Goal: Entertainment & Leisure: Consume media (video, audio)

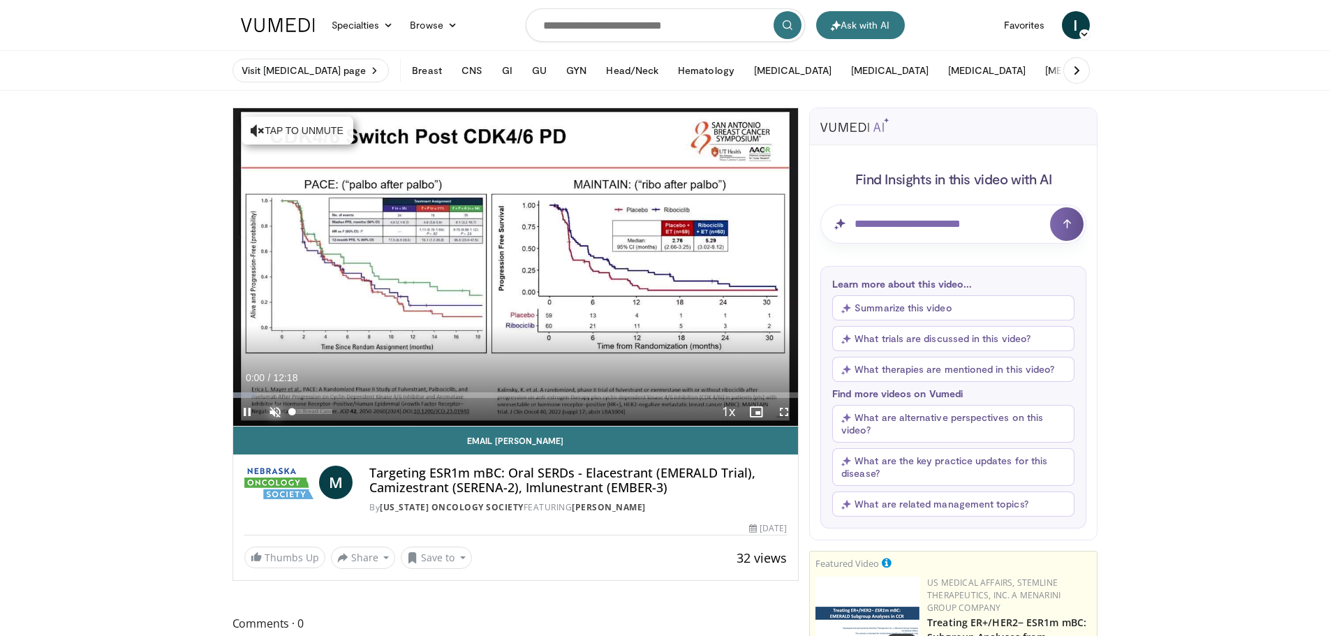
click at [276, 406] on span "Video Player" at bounding box center [275, 412] width 28 height 28
click at [244, 412] on span "Video Player" at bounding box center [247, 412] width 28 height 28
click at [244, 408] on span "Video Player" at bounding box center [247, 412] width 28 height 28
click at [246, 408] on span "Video Player" at bounding box center [247, 412] width 28 height 28
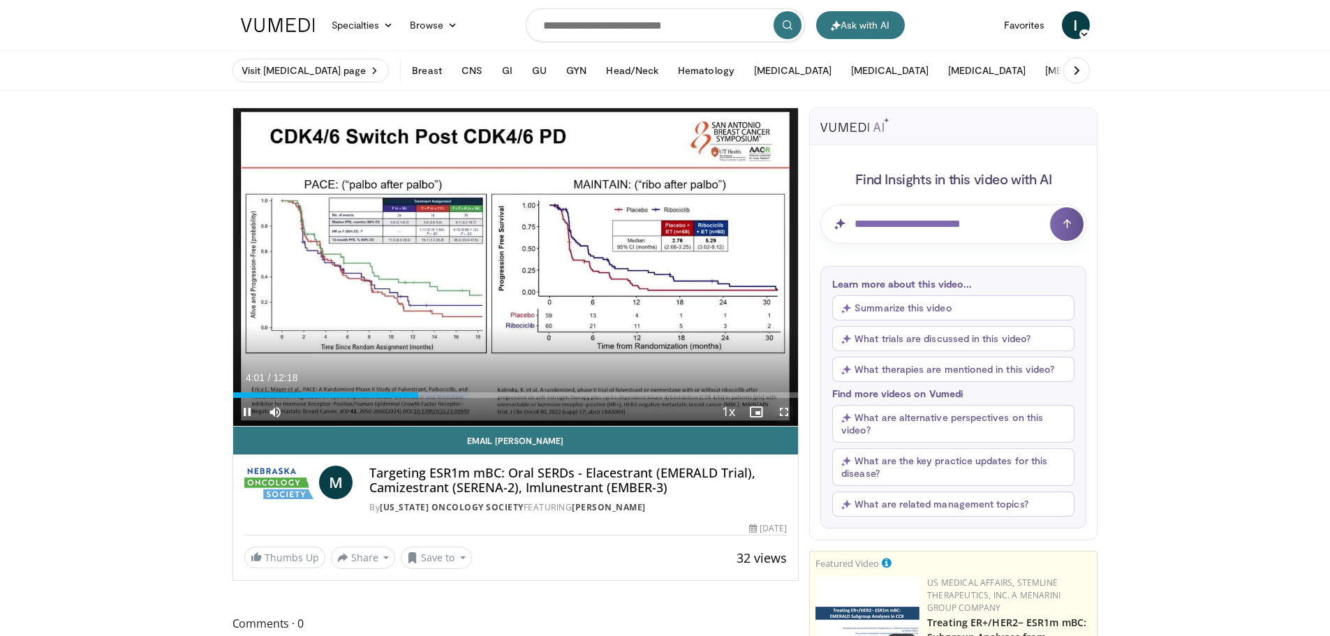
click at [780, 412] on span "Video Player" at bounding box center [784, 412] width 28 height 28
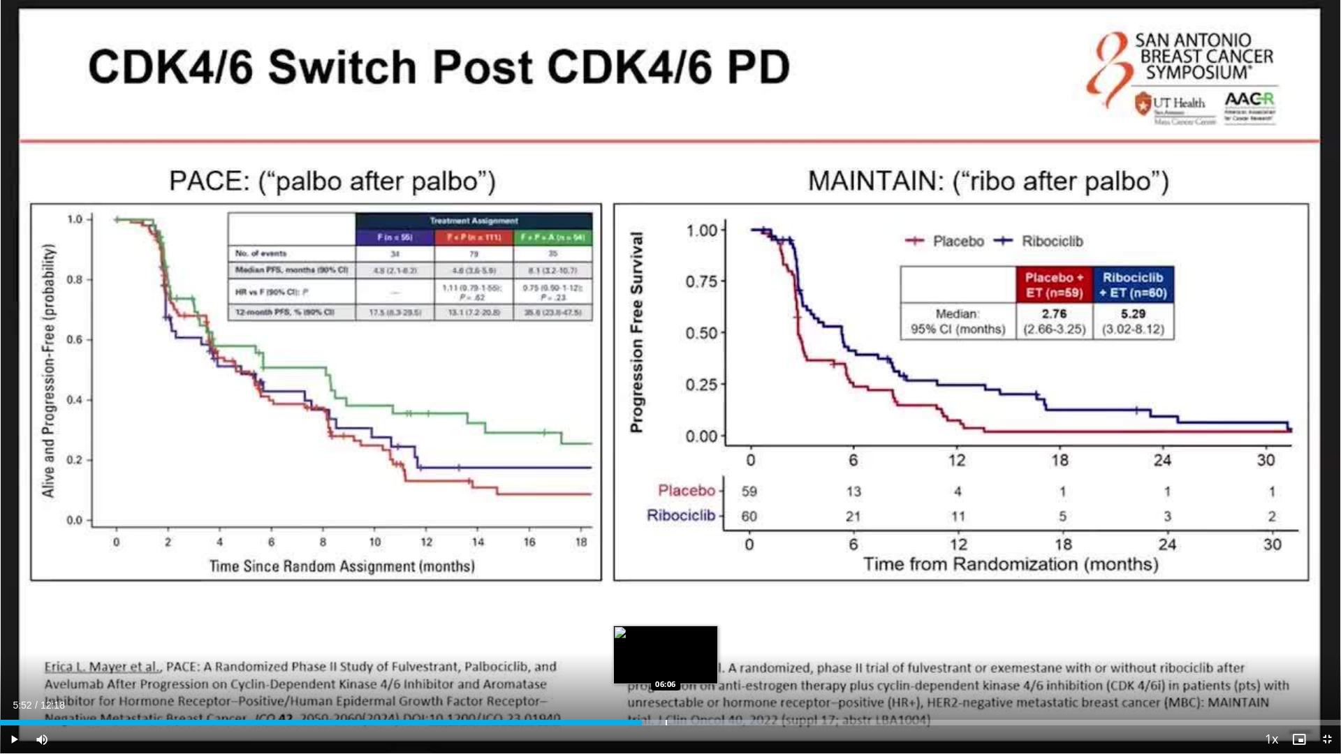
click at [665, 635] on div "Loaded : 56.81% 06:06 06:06" at bounding box center [670, 718] width 1341 height 13
click at [690, 635] on div "Loaded : 58.16% 06:19 06:19" at bounding box center [670, 718] width 1341 height 13
click at [715, 635] on div "Loaded : 60.87% 06:33 06:33" at bounding box center [670, 718] width 1341 height 13
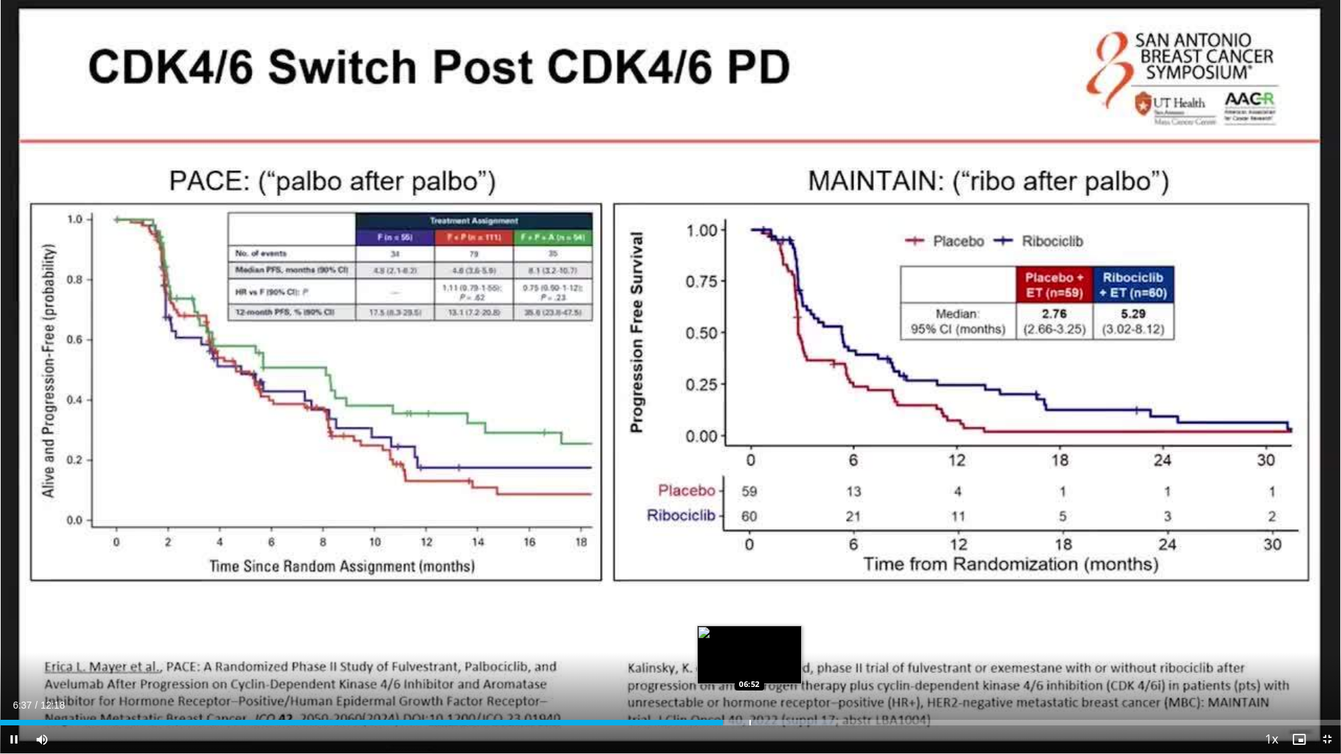
click at [749, 635] on div "Loaded : 62.22% 06:37 06:52" at bounding box center [670, 718] width 1341 height 13
click at [727, 635] on div "Loaded : 64.93% 06:57 06:40" at bounding box center [670, 718] width 1341 height 13
click at [742, 635] on div "Loaded : 64.93% 06:48 06:48" at bounding box center [670, 718] width 1341 height 13
click at [788, 635] on div "Loaded : 66.28% 07:13 07:13" at bounding box center [670, 718] width 1341 height 13
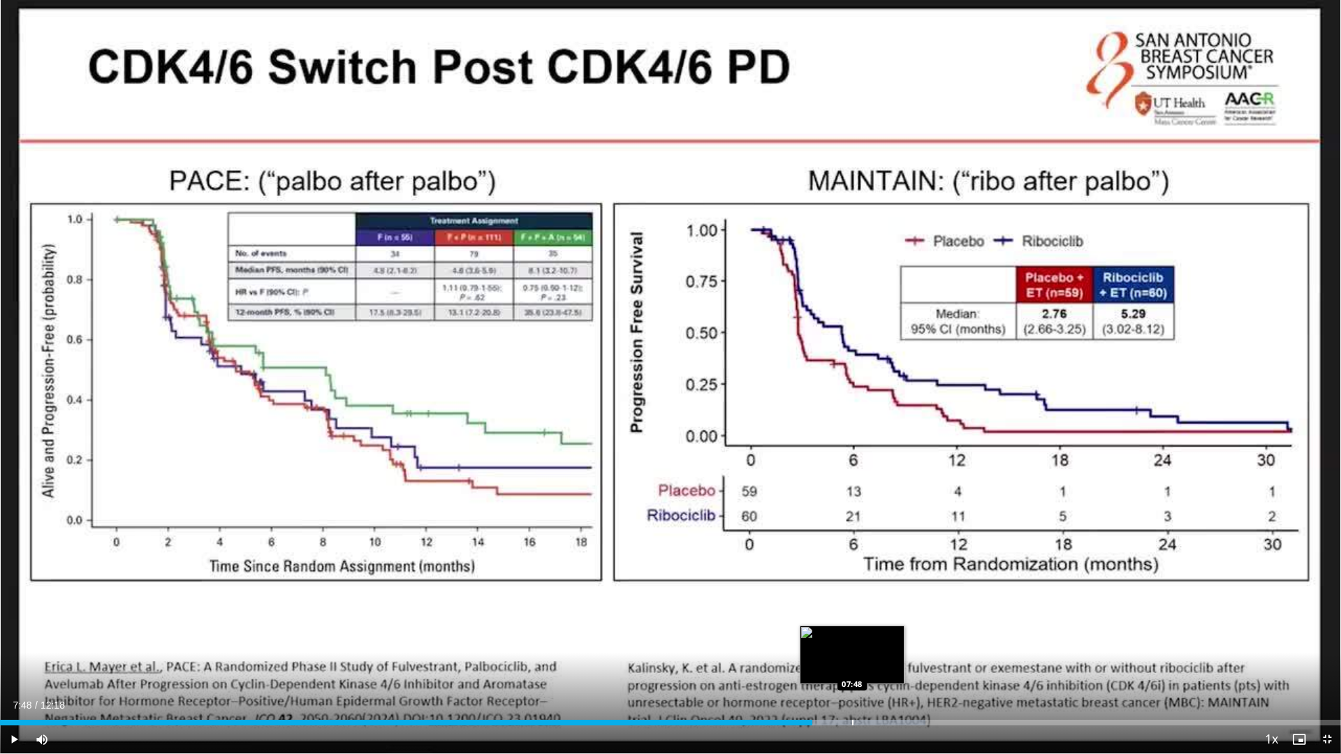
click at [852, 635] on div "Loaded : 68.99% 07:48 07:48" at bounding box center [670, 718] width 1341 height 13
click at [833, 635] on div "Progress Bar" at bounding box center [833, 723] width 1 height 6
click at [841, 635] on div "Progress Bar" at bounding box center [841, 723] width 1 height 6
click at [4, 635] on span "Video Player" at bounding box center [14, 739] width 28 height 28
click at [1324, 635] on span "Video Player" at bounding box center [1327, 739] width 28 height 28
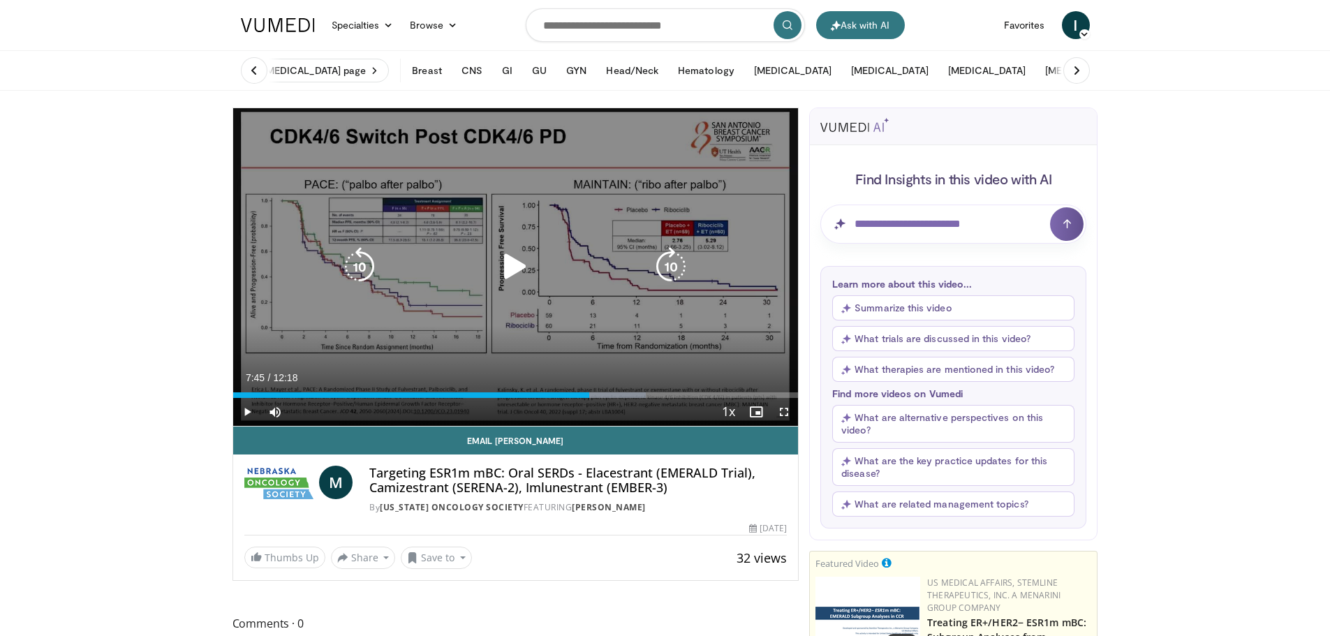
click at [514, 262] on icon "Video Player" at bounding box center [515, 266] width 39 height 39
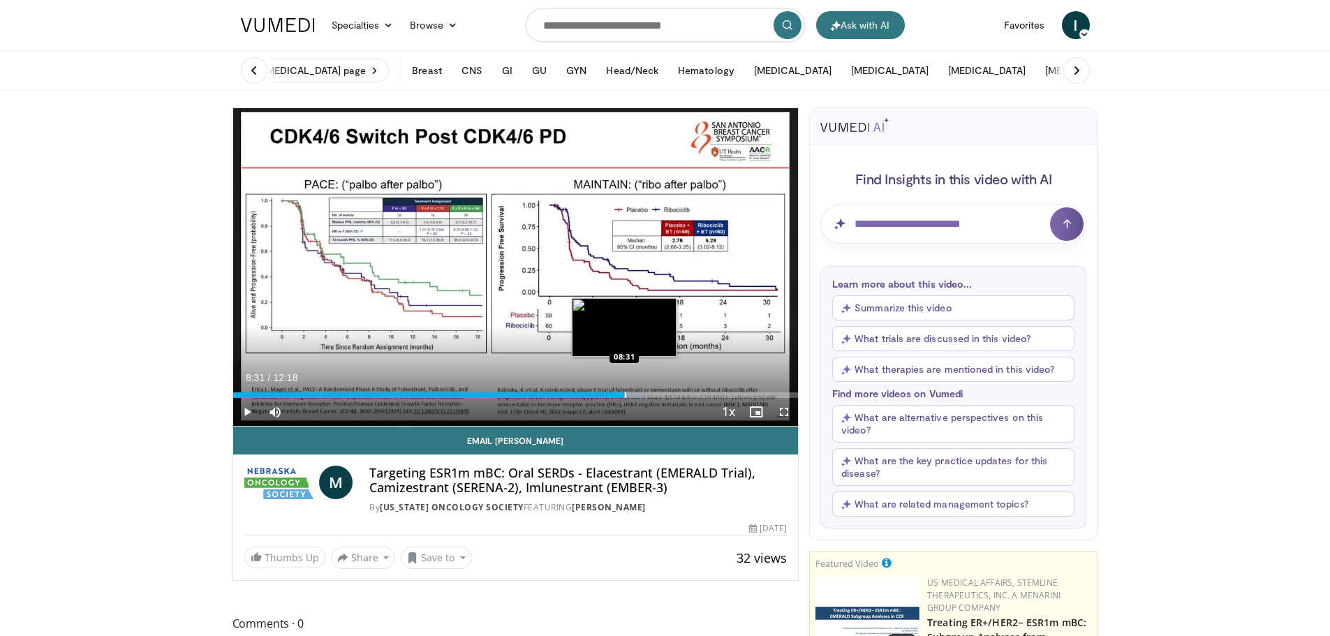
click at [625, 392] on div "Progress Bar" at bounding box center [625, 395] width 1 height 6
click at [647, 392] on div "Progress Bar" at bounding box center [647, 395] width 1 height 6
click at [663, 390] on div "Loaded : 79.81% 09:22 09:22" at bounding box center [516, 391] width 566 height 13
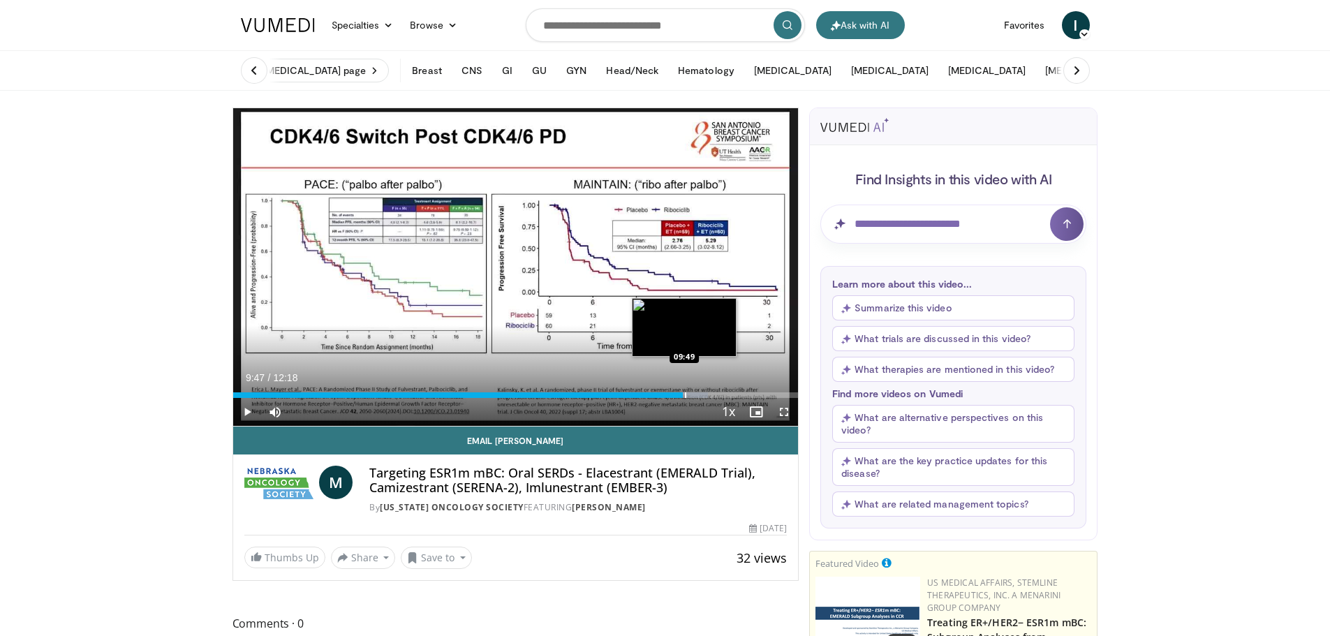
click at [683, 391] on div "Loaded : 84.01% 09:47 09:49" at bounding box center [516, 391] width 566 height 13
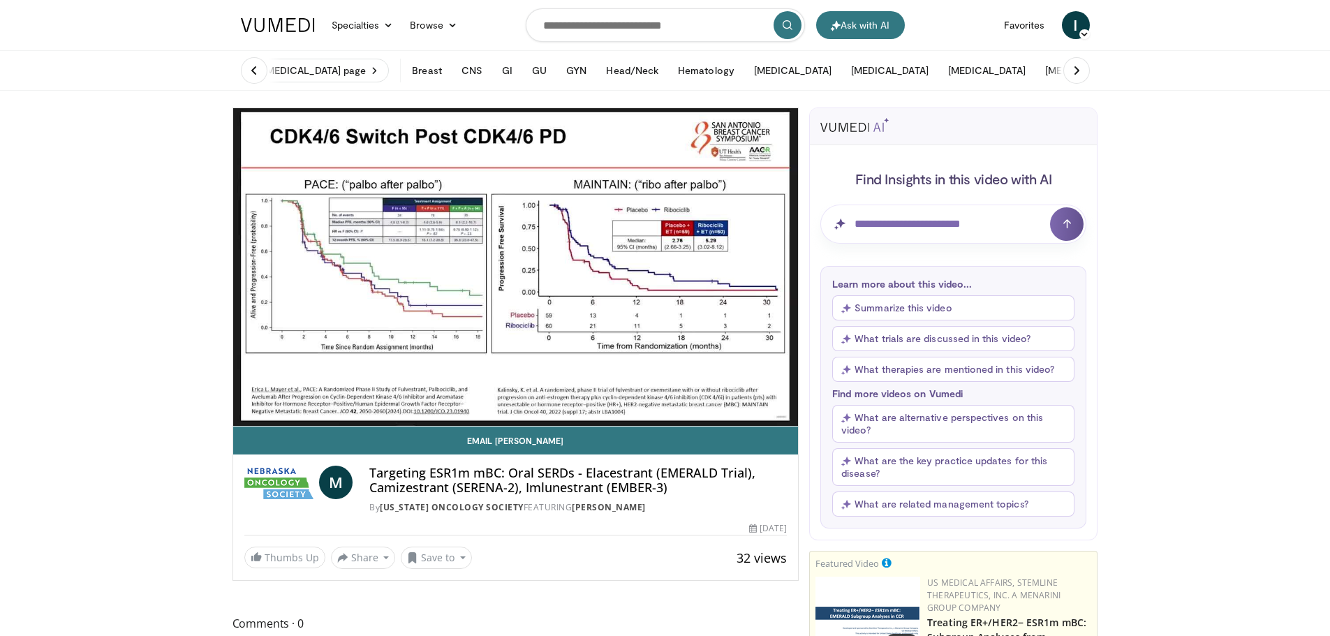
click at [711, 394] on video-js "**********" at bounding box center [516, 267] width 566 height 318
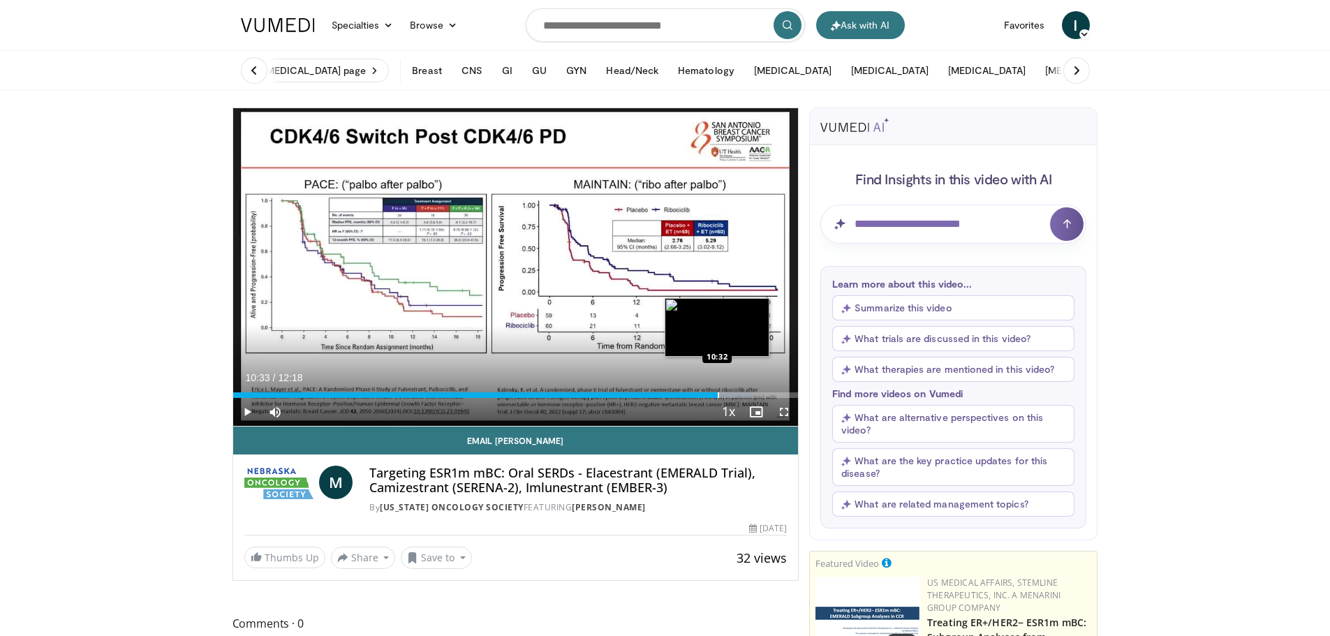
click at [718, 394] on div "Progress Bar" at bounding box center [718, 395] width 1 height 6
click at [737, 392] on div "Progress Bar" at bounding box center [735, 395] width 70 height 6
click at [750, 394] on div "Progress Bar" at bounding box center [750, 395] width 1 height 6
click at [763, 395] on div "Progress Bar" at bounding box center [763, 395] width 1 height 6
click at [245, 411] on span "Video Player" at bounding box center [247, 412] width 28 height 28
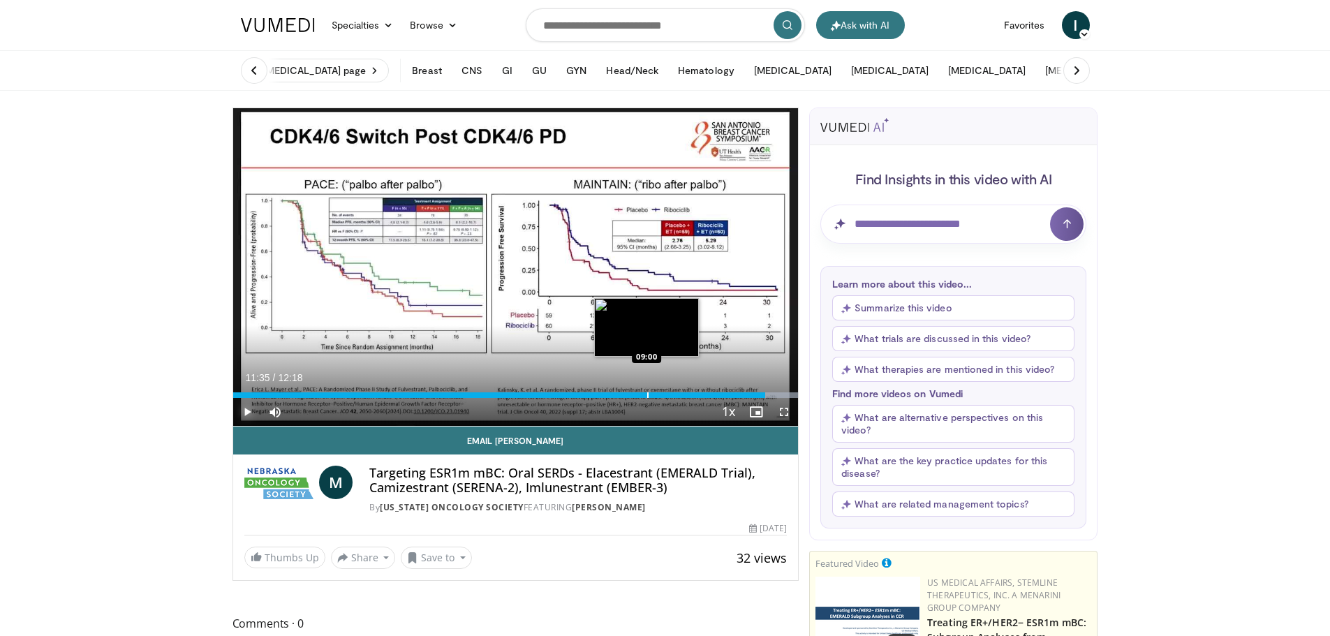
click at [647, 392] on div "Progress Bar" at bounding box center [647, 395] width 1 height 6
click at [656, 392] on div "Progress Bar" at bounding box center [656, 395] width 1 height 6
click at [674, 392] on div "Progress Bar" at bounding box center [674, 395] width 1 height 6
click at [681, 394] on div "Progress Bar" at bounding box center [681, 395] width 1 height 6
click at [688, 394] on div "Progress Bar" at bounding box center [688, 395] width 1 height 6
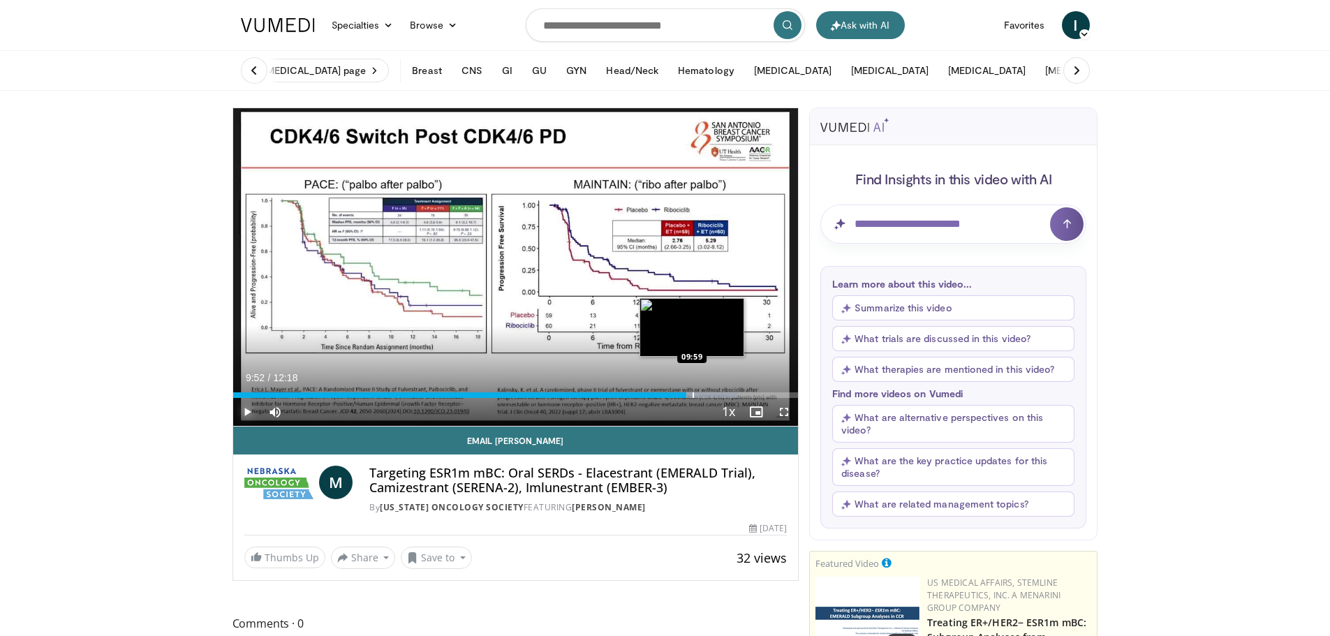
click at [693, 394] on div "Progress Bar" at bounding box center [693, 395] width 1 height 6
click at [701, 392] on div "Progress Bar" at bounding box center [701, 395] width 1 height 6
click at [704, 394] on div "Progress Bar" at bounding box center [704, 395] width 1 height 6
click at [712, 394] on div "Progress Bar" at bounding box center [712, 395] width 1 height 6
click at [718, 393] on div "Progress Bar" at bounding box center [718, 395] width 1 height 6
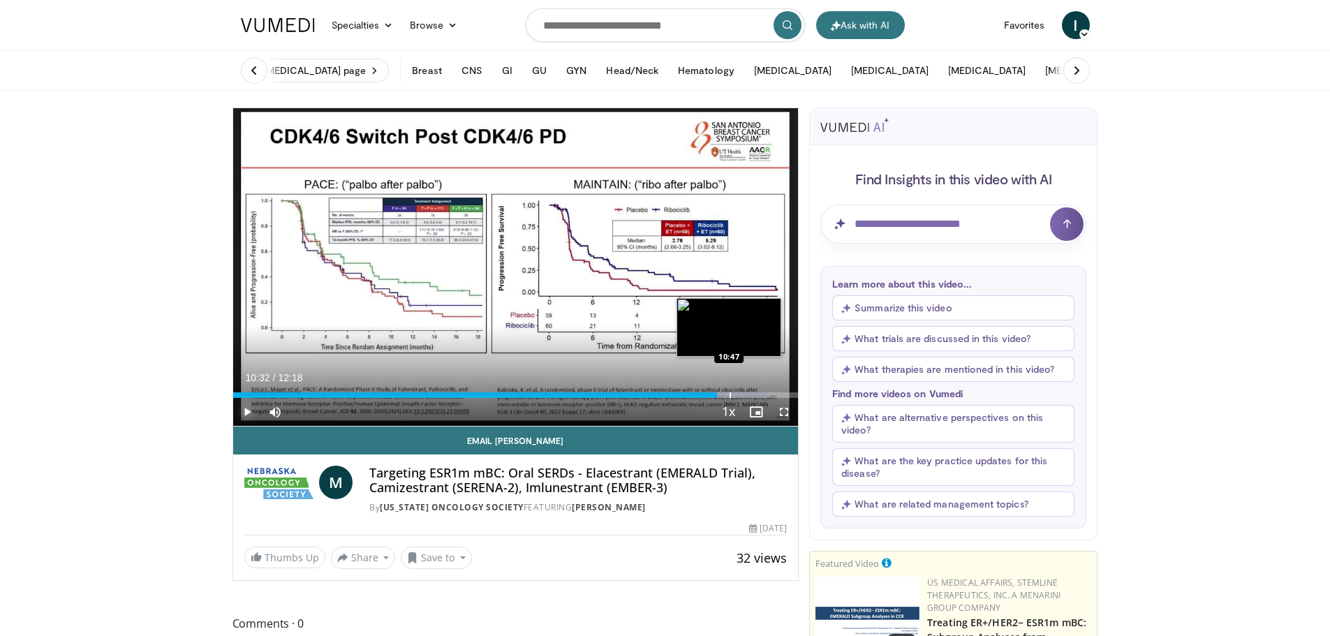
click at [730, 392] on div "Progress Bar" at bounding box center [730, 395] width 1 height 6
click at [737, 392] on div "Progress Bar" at bounding box center [737, 395] width 1 height 6
click at [744, 392] on div "Progress Bar" at bounding box center [744, 395] width 1 height 6
click at [751, 392] on div "Progress Bar" at bounding box center [751, 395] width 1 height 6
click at [762, 392] on div "Progress Bar" at bounding box center [762, 395] width 1 height 6
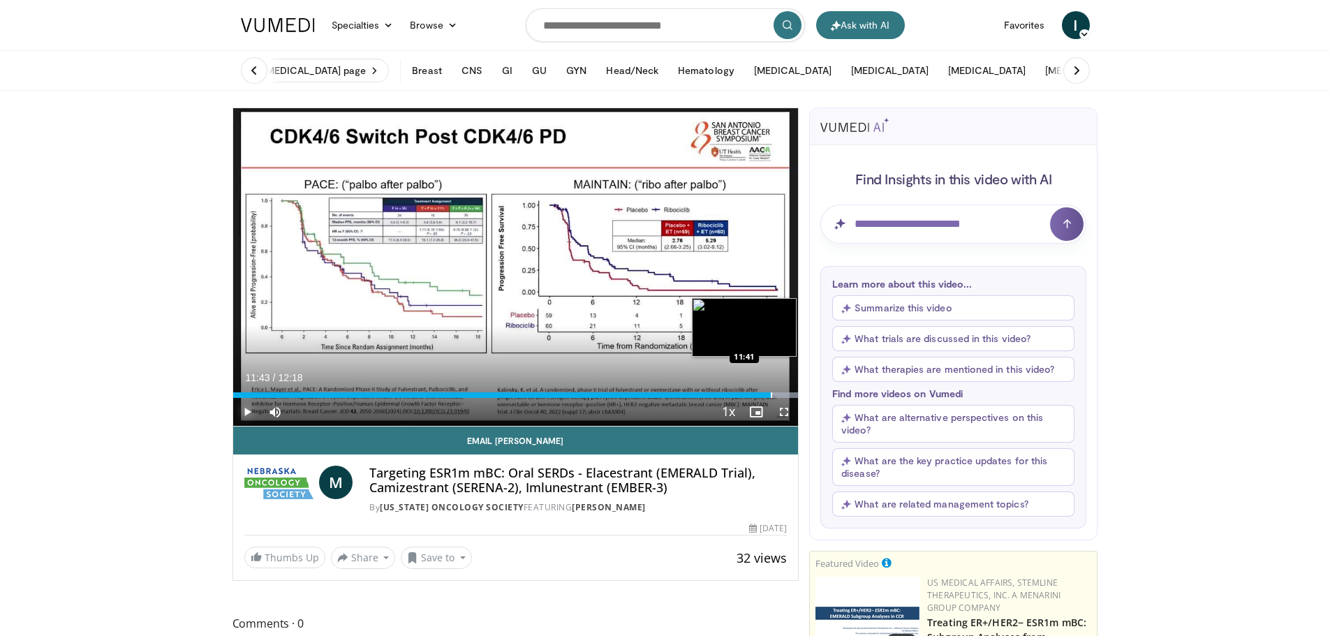
click at [771, 392] on div "Progress Bar" at bounding box center [771, 395] width 1 height 6
click at [695, 391] on div "Loaded : 85.36% 10:03 10:01" at bounding box center [516, 391] width 566 height 13
click at [743, 390] on div "Loaded : 90.63% 11:06 11:06" at bounding box center [516, 391] width 566 height 13
click at [760, 390] on div "Loaded : 98.75% 11:06 11:27" at bounding box center [516, 391] width 566 height 13
click at [776, 390] on div "Loaded : 100.00% 11:47 11:48" at bounding box center [516, 391] width 566 height 13
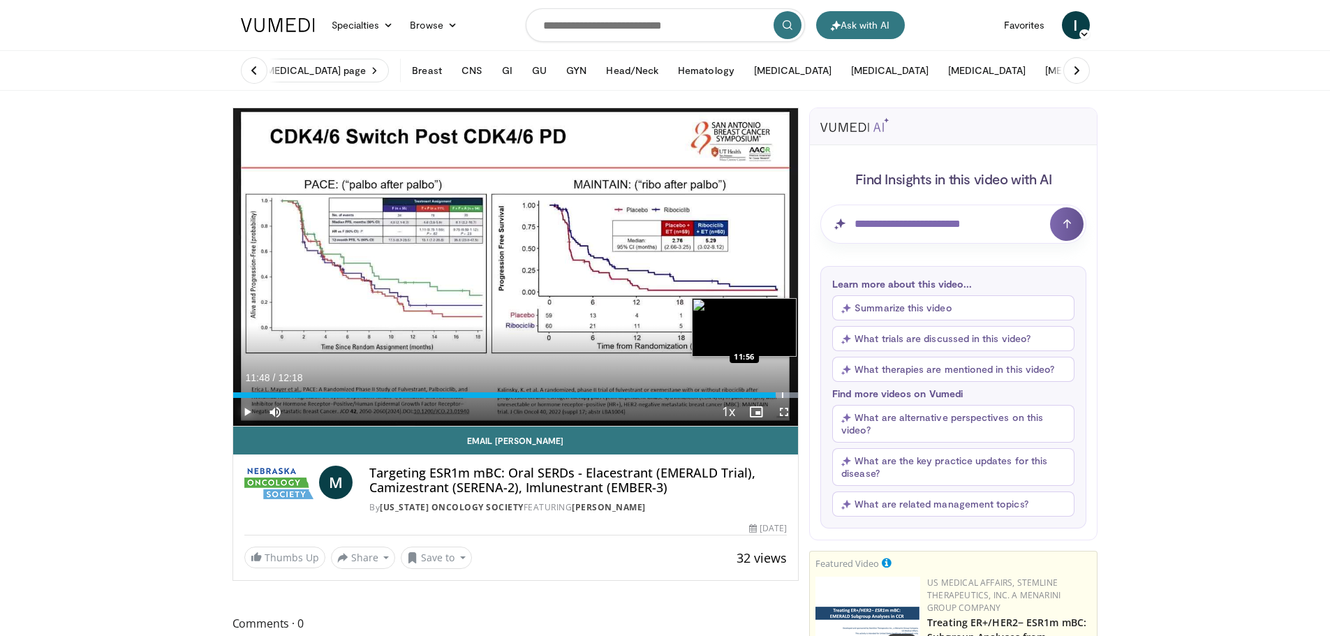
click at [781, 391] on div "Loaded : 100.00% 11:48 11:56" at bounding box center [516, 391] width 566 height 13
click at [785, 391] on div "Loaded : 100.00% 11:56 12:00" at bounding box center [516, 391] width 566 height 13
click at [790, 392] on div "Loaded : 100.00% 12:06 12:07" at bounding box center [516, 391] width 566 height 13
click at [794, 392] on div "Progress Bar" at bounding box center [794, 395] width 1 height 6
